Goal: Entertainment & Leisure: Consume media (video, audio)

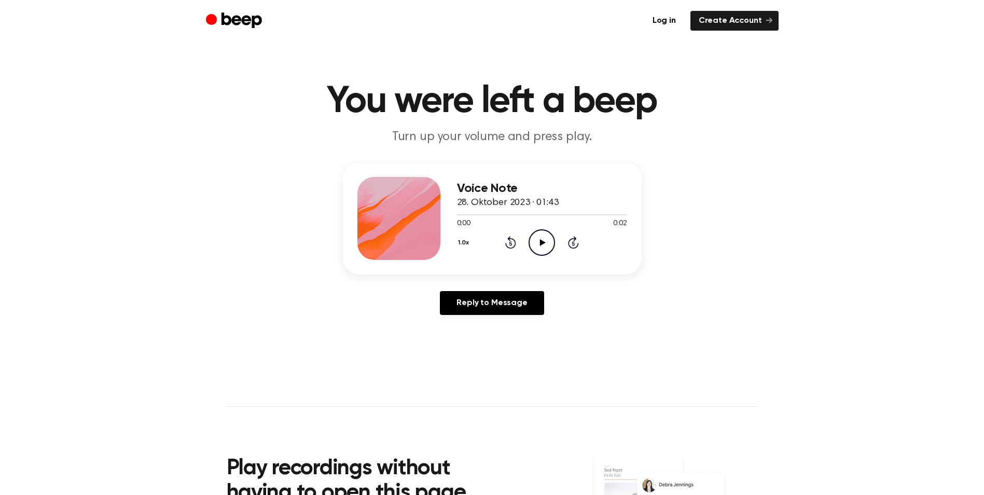
click at [544, 248] on icon "Play Audio" at bounding box center [541, 242] width 26 height 26
click at [542, 240] on icon at bounding box center [543, 242] width 6 height 7
click at [541, 241] on icon at bounding box center [543, 242] width 6 height 7
click at [539, 247] on icon "Play Audio" at bounding box center [541, 242] width 26 height 26
click at [545, 238] on icon "Play Audio" at bounding box center [541, 242] width 26 height 26
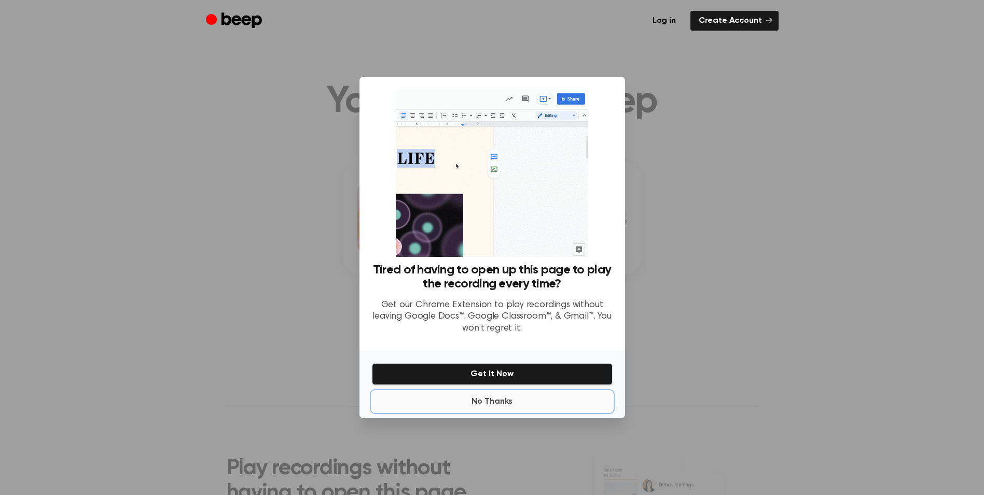
click at [477, 401] on button "No Thanks" at bounding box center [492, 401] width 241 height 21
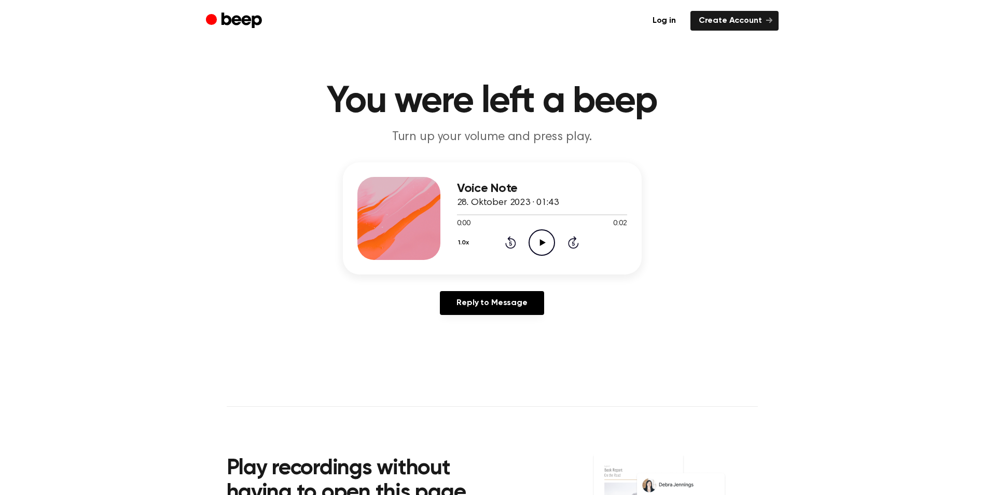
click at [544, 228] on div "0:00 0:02" at bounding box center [542, 223] width 170 height 11
click at [544, 236] on icon "Play Audio" at bounding box center [541, 242] width 26 height 26
click at [537, 238] on icon "Play Audio" at bounding box center [541, 242] width 26 height 26
click at [536, 247] on icon "Play Audio" at bounding box center [541, 242] width 26 height 26
click at [547, 242] on icon "Play Audio" at bounding box center [541, 242] width 26 height 26
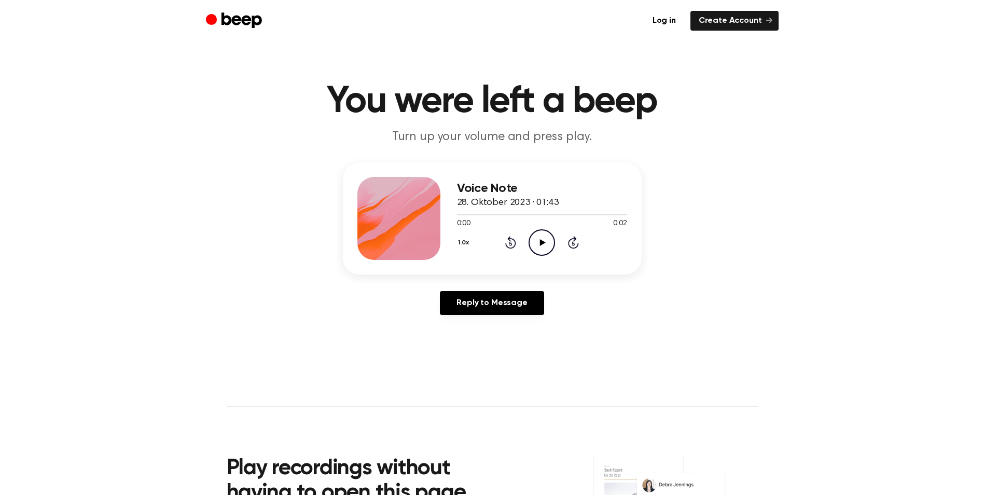
click at [545, 242] on icon at bounding box center [543, 242] width 6 height 7
click at [539, 243] on icon "Play Audio" at bounding box center [541, 242] width 26 height 26
click at [529, 244] on circle at bounding box center [541, 242] width 25 height 25
click at [541, 243] on icon at bounding box center [543, 242] width 6 height 7
click at [539, 239] on icon "Play Audio" at bounding box center [541, 242] width 26 height 26
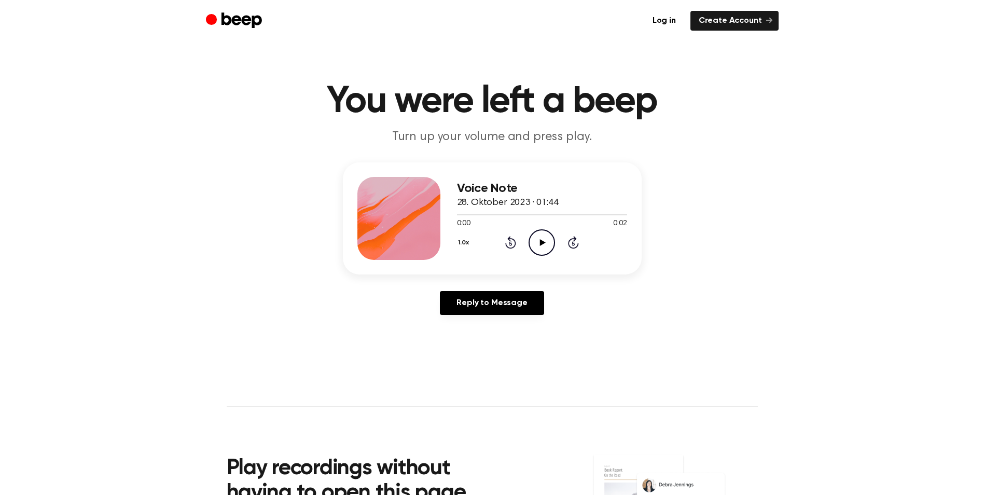
click at [547, 235] on icon "Play Audio" at bounding box center [541, 242] width 26 height 26
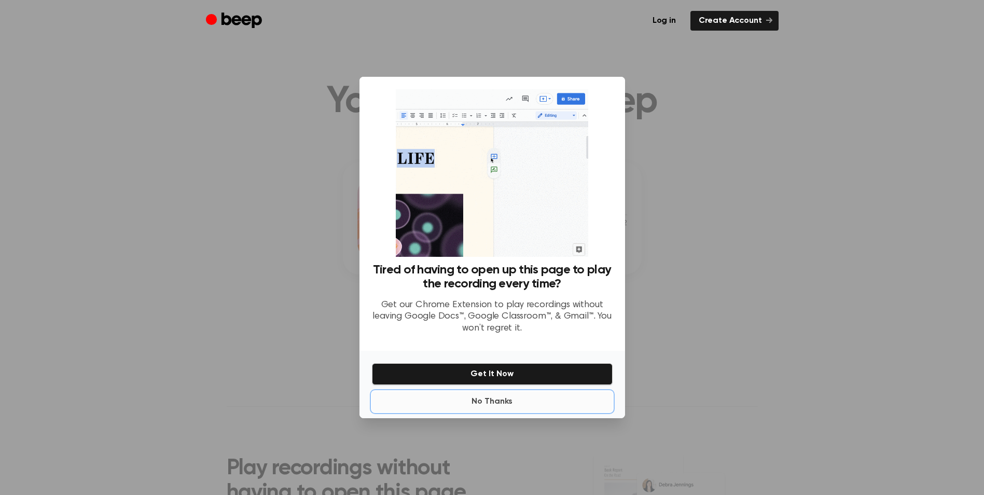
click at [480, 405] on button "No Thanks" at bounding box center [492, 401] width 241 height 21
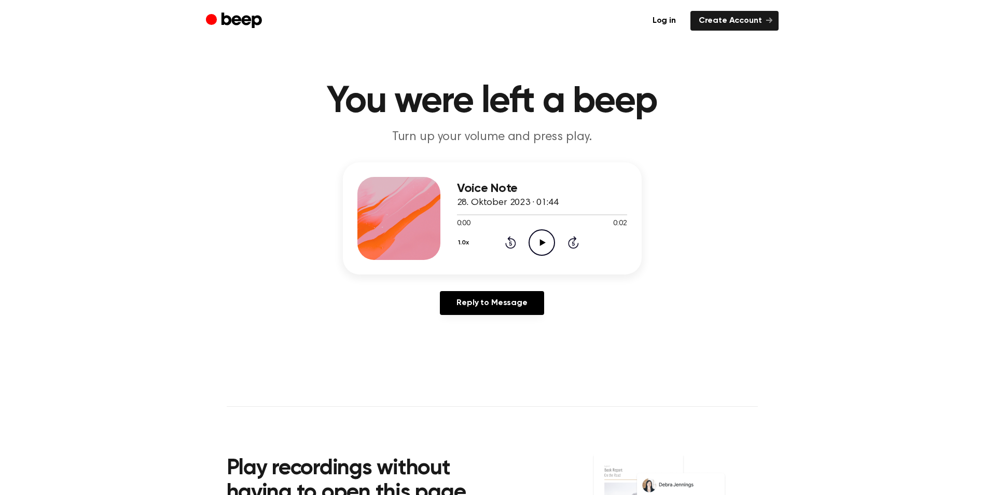
click at [540, 245] on icon "Play Audio" at bounding box center [541, 242] width 26 height 26
click at [542, 240] on icon "Play Audio" at bounding box center [541, 242] width 26 height 26
click at [538, 239] on icon "Play Audio" at bounding box center [541, 242] width 26 height 26
click at [539, 241] on icon "Play Audio" at bounding box center [541, 242] width 26 height 26
click at [545, 239] on icon "Play Audio" at bounding box center [541, 242] width 26 height 26
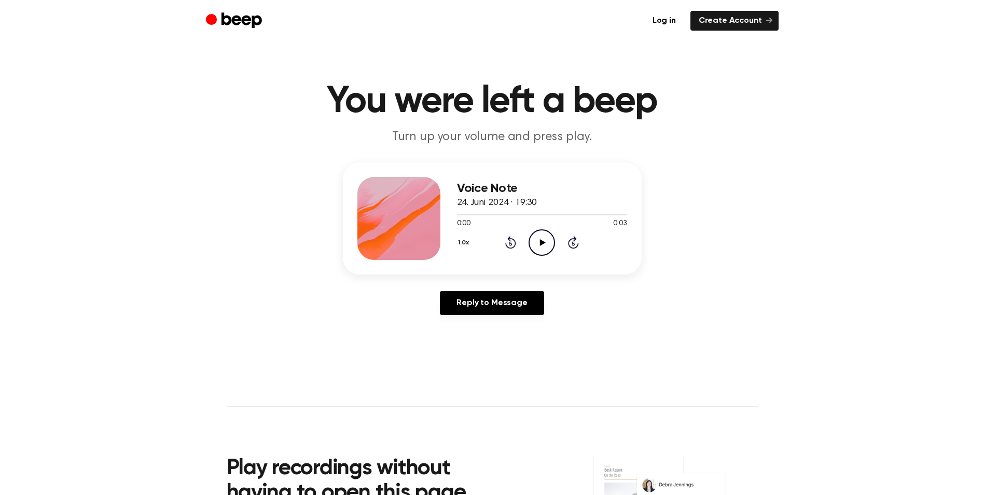
click at [544, 244] on icon "Play Audio" at bounding box center [541, 242] width 26 height 26
click at [534, 239] on icon "Play Audio" at bounding box center [541, 242] width 26 height 26
click at [535, 245] on icon "Play Audio" at bounding box center [541, 242] width 26 height 26
click at [538, 239] on icon "Play Audio" at bounding box center [541, 242] width 26 height 26
click at [538, 247] on icon "Play Audio" at bounding box center [541, 242] width 26 height 26
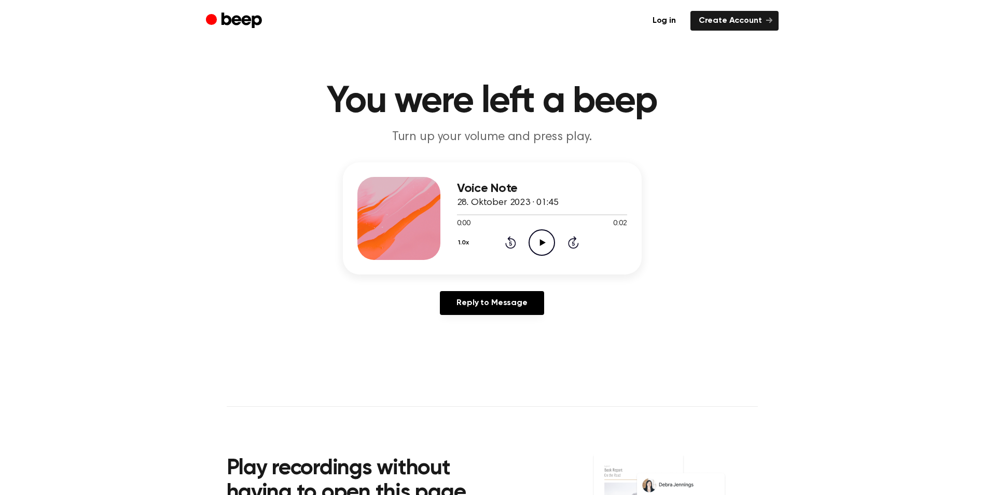
click at [544, 234] on icon "Play Audio" at bounding box center [541, 242] width 26 height 26
click at [549, 238] on icon "Play Audio" at bounding box center [541, 242] width 26 height 26
